Goal: Task Accomplishment & Management: Complete application form

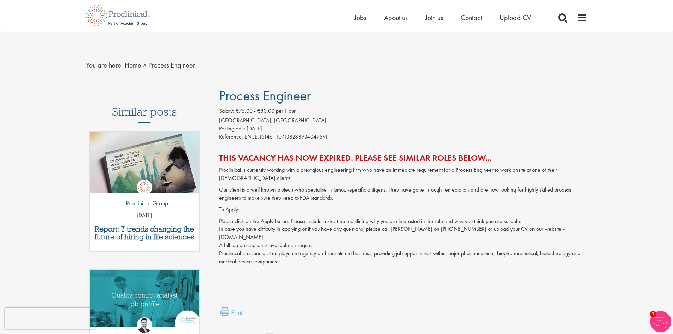
click at [336, 184] on div "Proclinical is currently working with a prestigious engineering firm who have a…" at bounding box center [403, 221] width 369 height 111
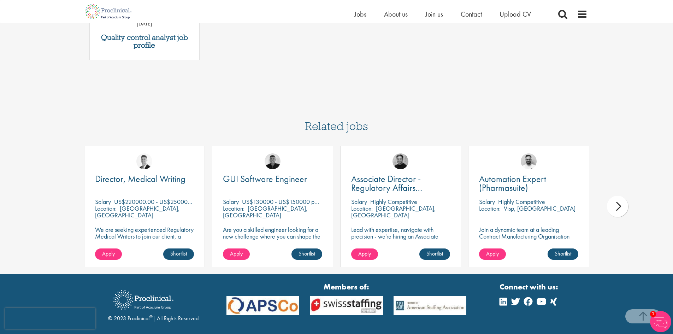
scroll to position [328, 0]
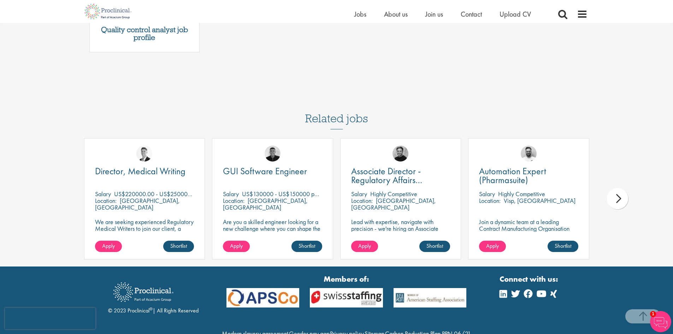
click at [616, 204] on div "next" at bounding box center [617, 198] width 21 height 21
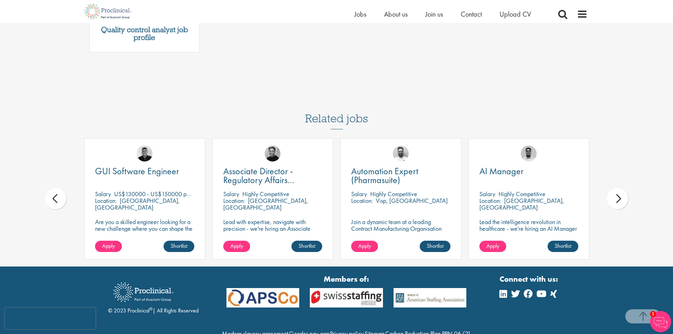
click at [622, 202] on div "next" at bounding box center [617, 198] width 21 height 21
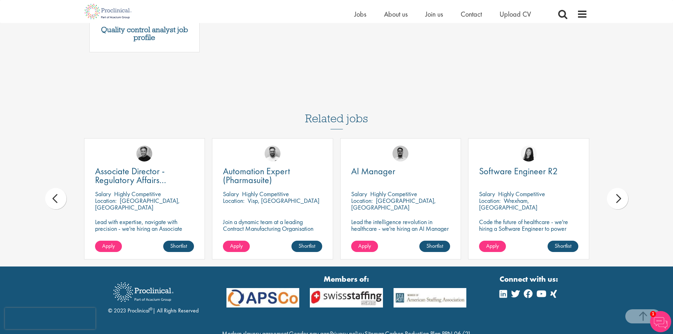
click at [622, 202] on div "next" at bounding box center [617, 198] width 21 height 21
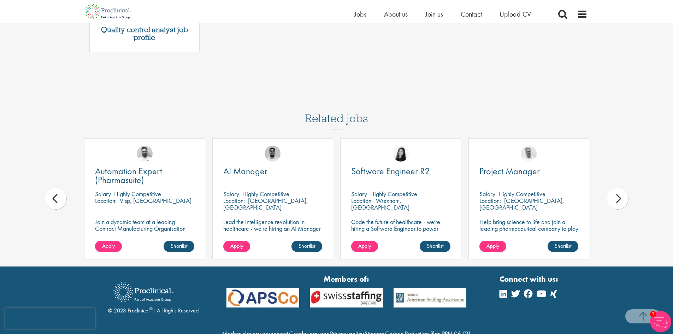
click at [622, 202] on div "next" at bounding box center [617, 198] width 21 height 21
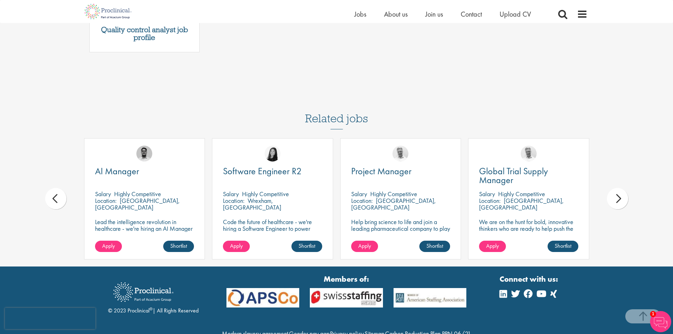
click at [622, 202] on div "next" at bounding box center [617, 198] width 21 height 21
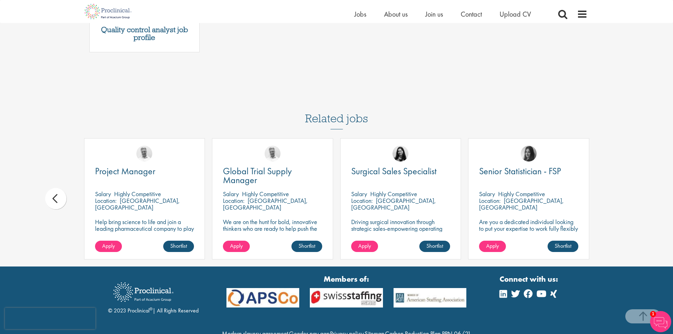
click at [622, 202] on div "First Name * Last Name * Email * Phone Number * Country * - Please Select - [GE…" at bounding box center [336, 6] width 673 height 519
